Goal: Transaction & Acquisition: Purchase product/service

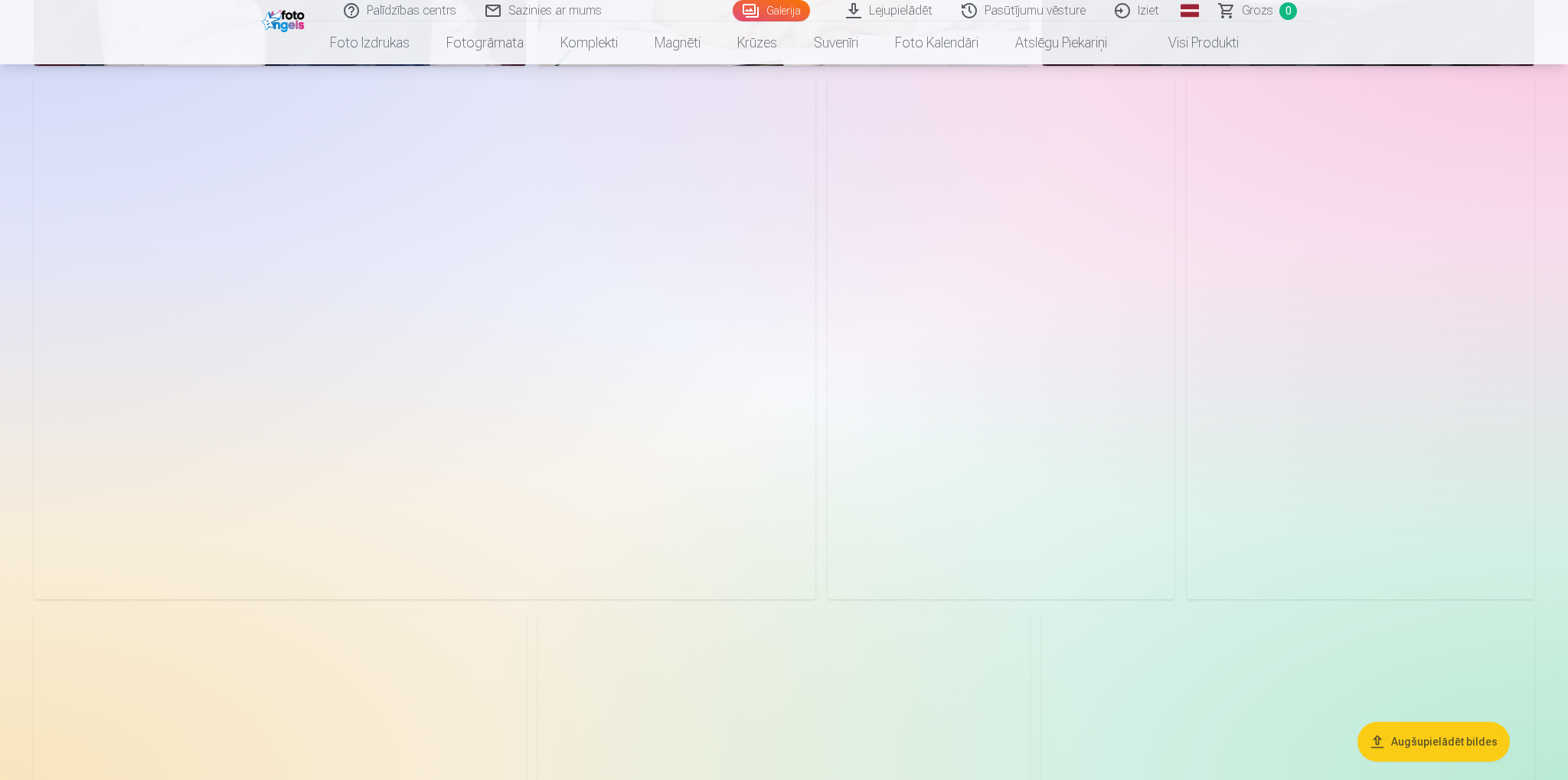
scroll to position [1778, 0]
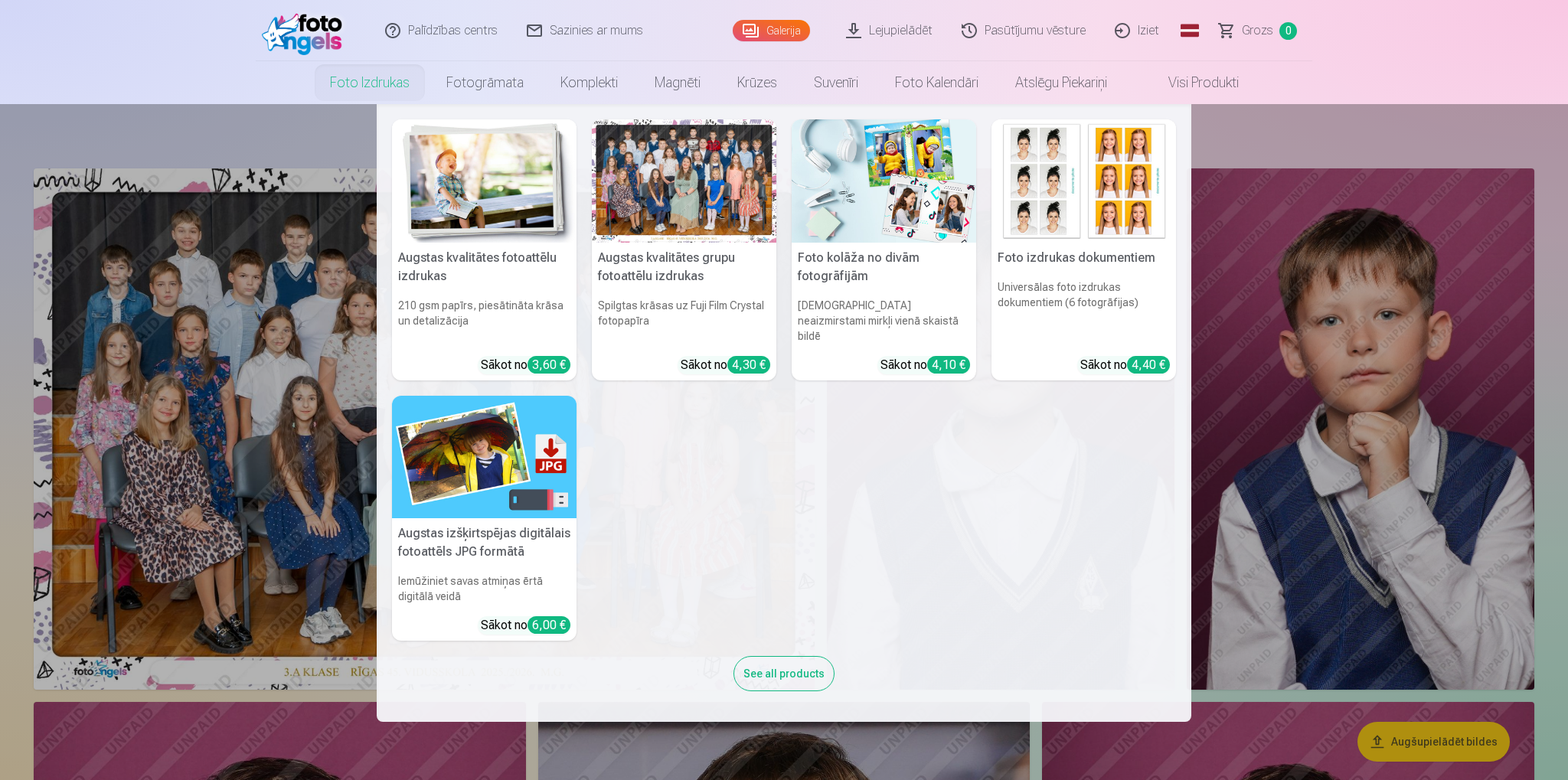
click at [371, 85] on link "Foto izdrukas" at bounding box center [369, 83] width 116 height 43
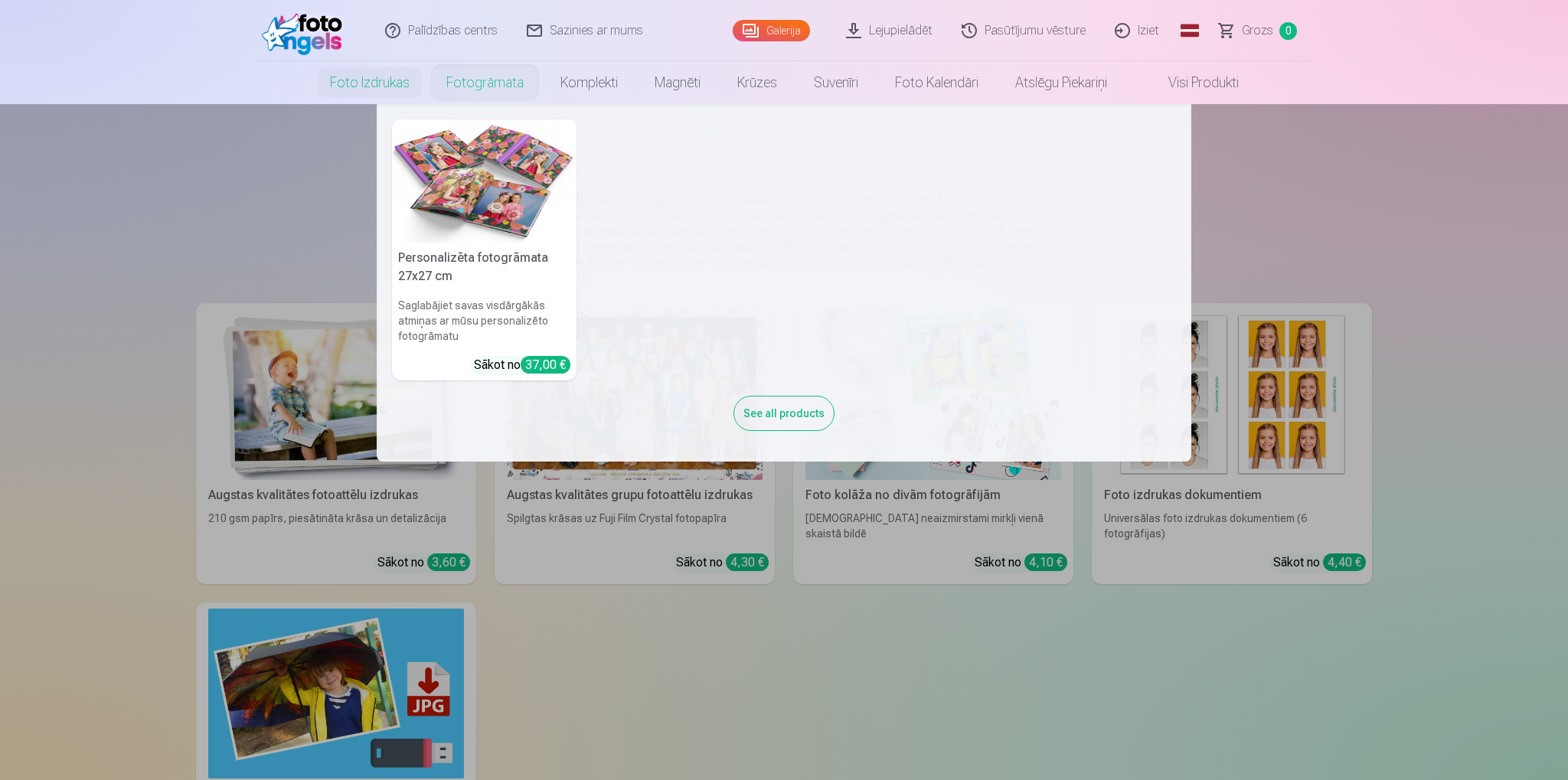
click at [481, 90] on link "Fotogrāmata" at bounding box center [484, 83] width 115 height 43
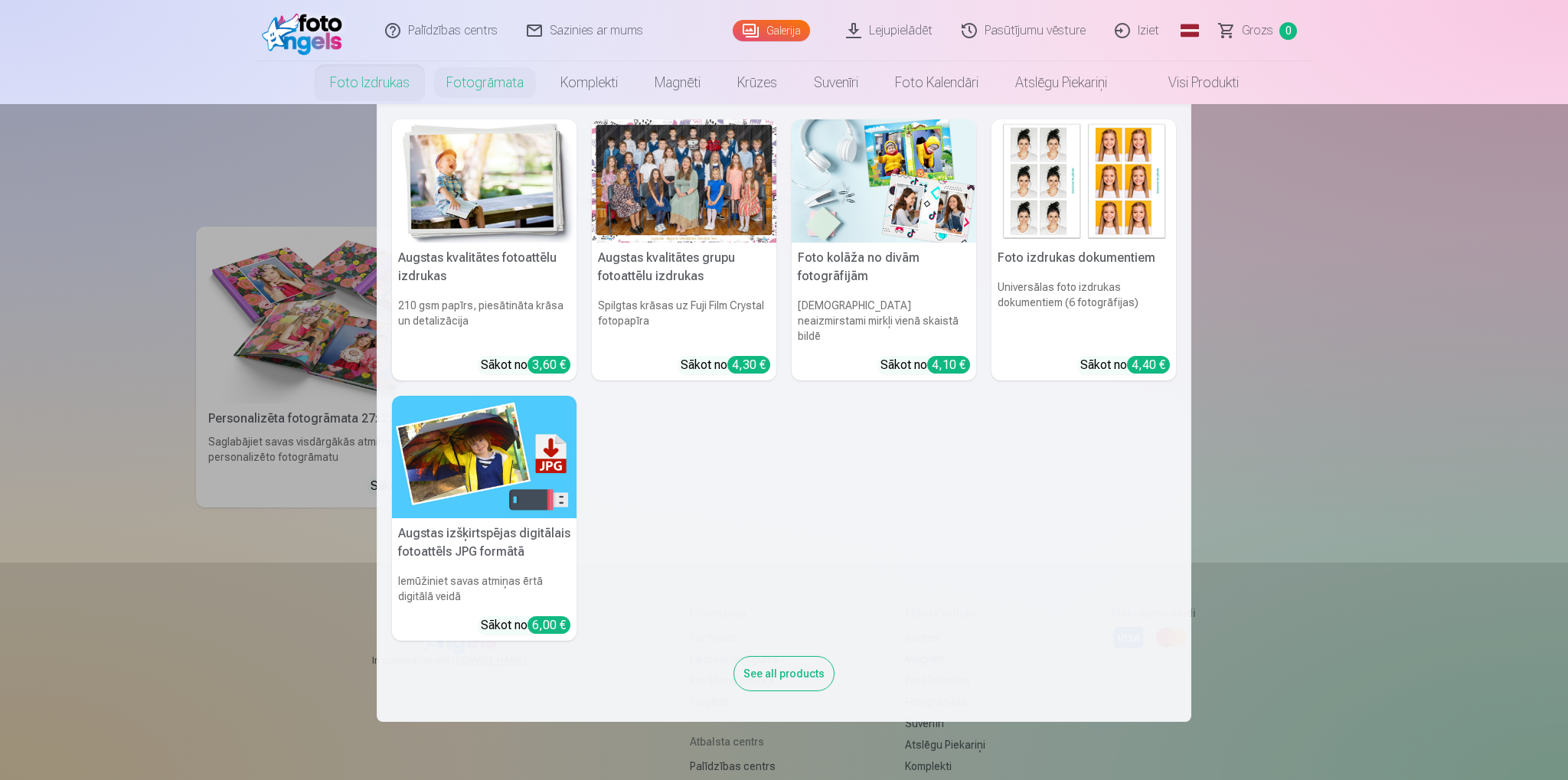
click at [395, 78] on link "Foto izdrukas" at bounding box center [369, 83] width 116 height 43
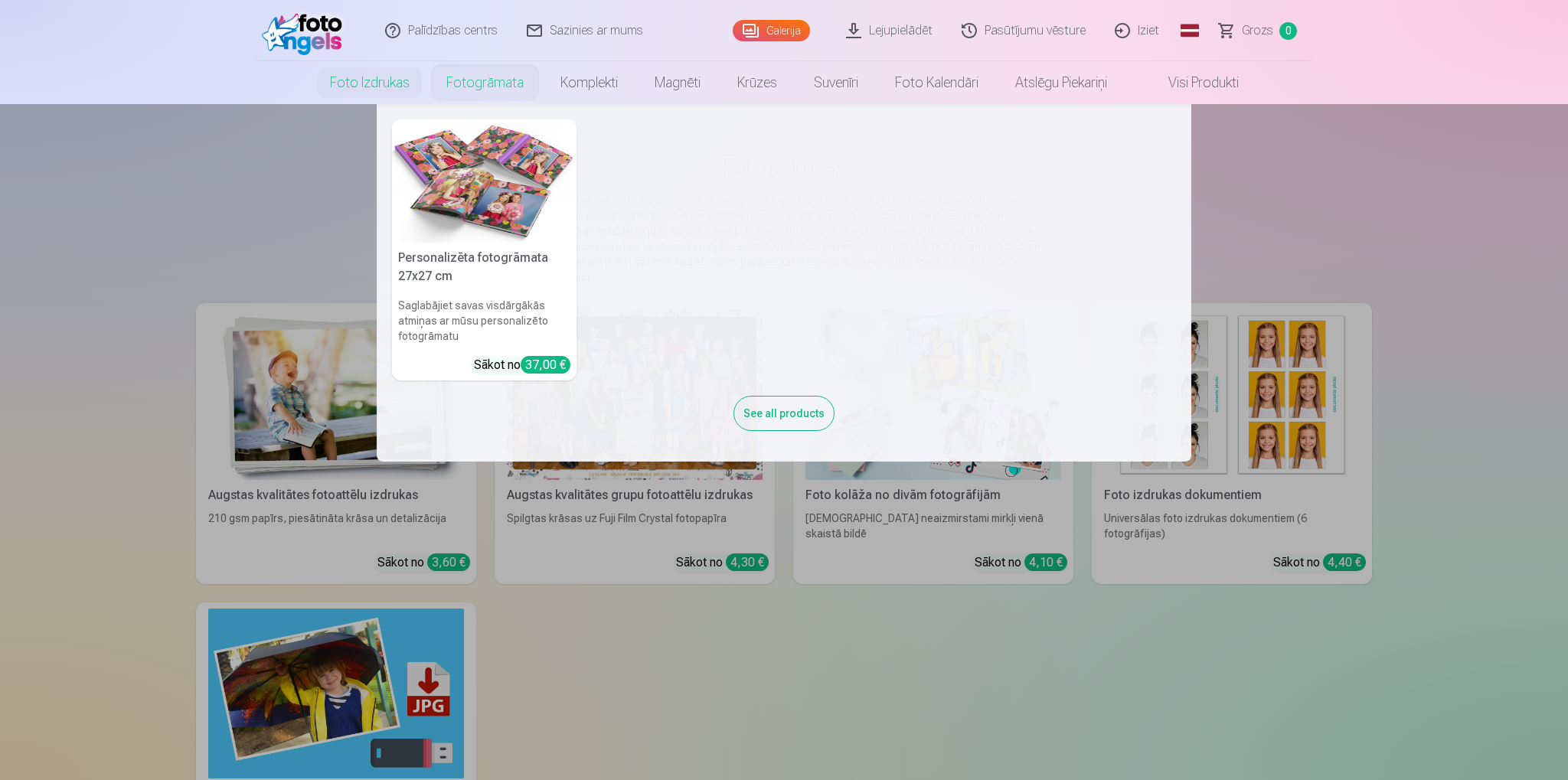
click at [513, 90] on link "Fotogrāmata" at bounding box center [484, 83] width 115 height 43
